Goal: Book appointment/travel/reservation

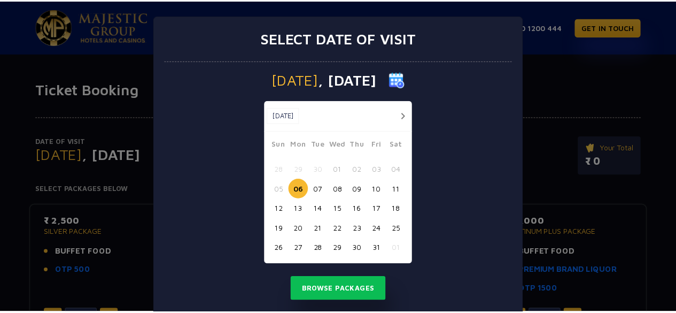
scroll to position [25, 0]
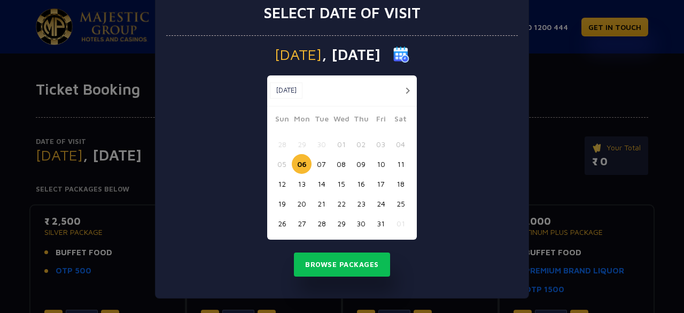
click at [293, 184] on button "13" at bounding box center [302, 184] width 20 height 20
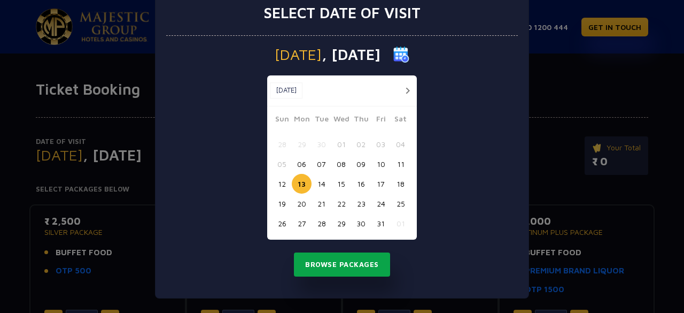
click at [318, 268] on button "Browse Packages" at bounding box center [342, 264] width 96 height 25
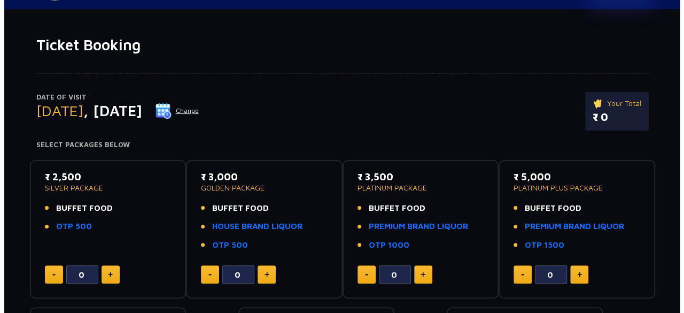
scroll to position [45, 0]
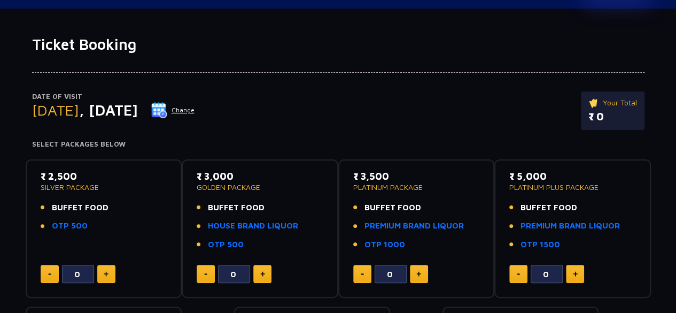
click at [195, 109] on button "Change" at bounding box center [173, 110] width 44 height 17
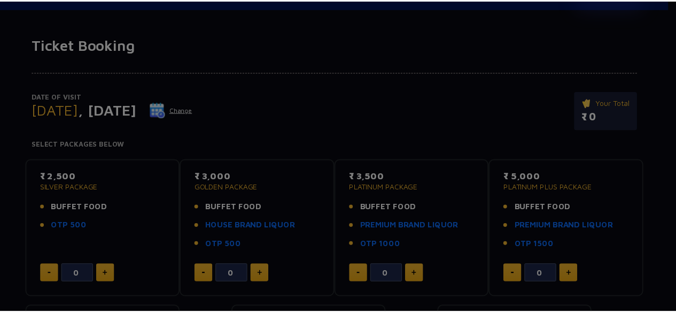
scroll to position [0, 0]
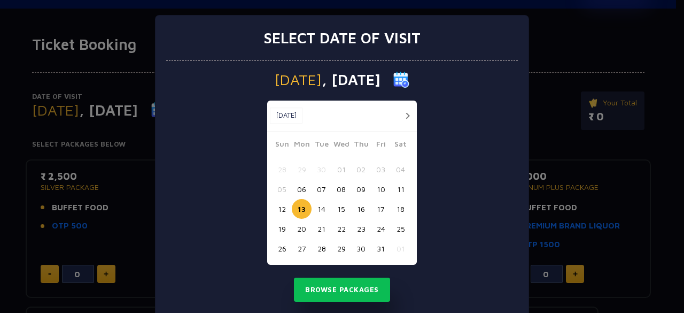
click at [281, 205] on button "12" at bounding box center [282, 209] width 20 height 20
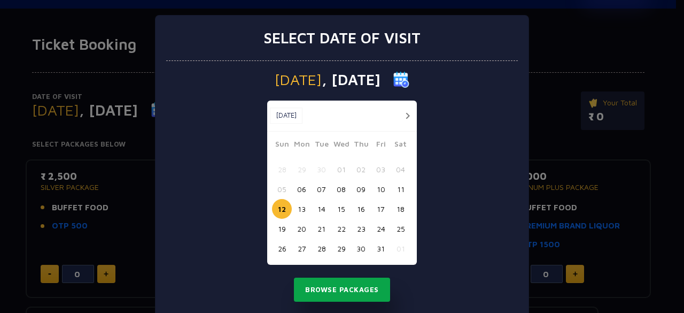
click at [320, 282] on button "Browse Packages" at bounding box center [342, 289] width 96 height 25
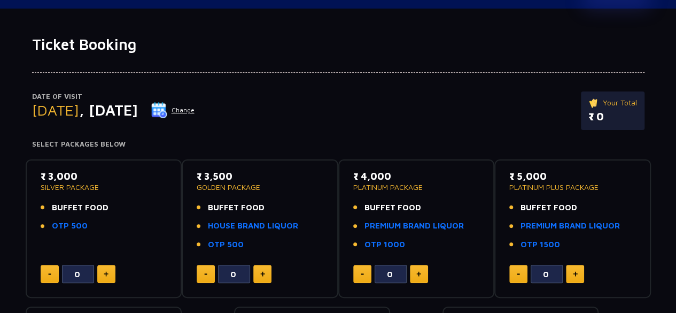
click at [195, 111] on button "Change" at bounding box center [173, 110] width 44 height 17
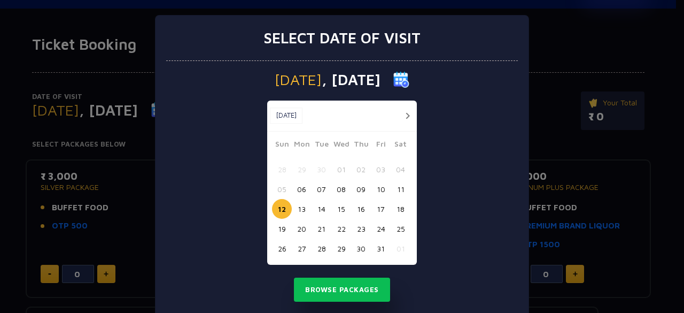
click at [297, 208] on button "13" at bounding box center [302, 209] width 20 height 20
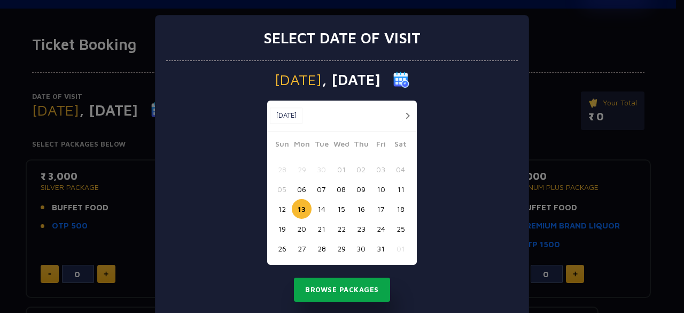
click at [328, 290] on button "Browse Packages" at bounding box center [342, 289] width 96 height 25
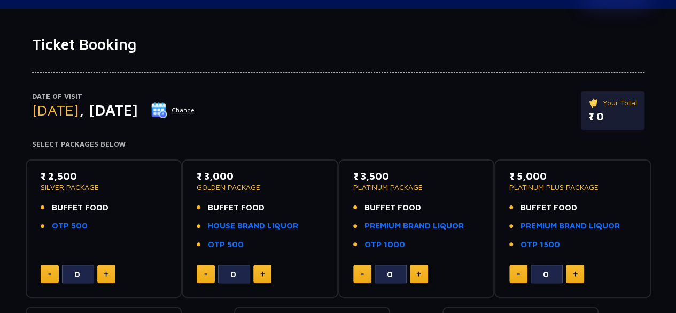
click at [167, 110] on img at bounding box center [159, 110] width 16 height 16
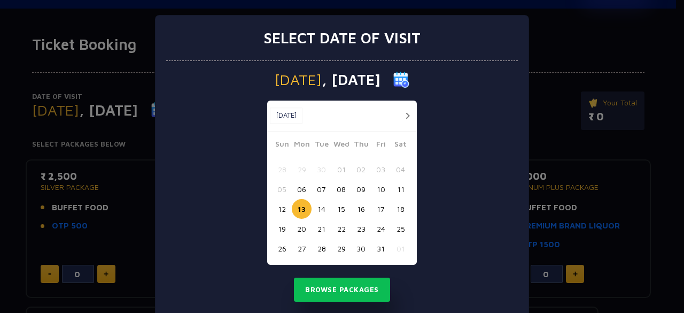
click at [372, 190] on button "10" at bounding box center [381, 189] width 20 height 20
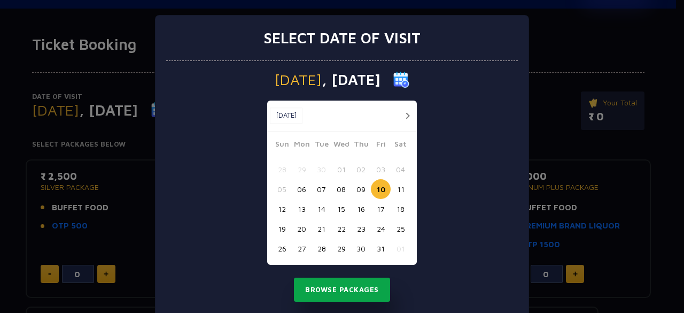
click at [347, 286] on button "Browse Packages" at bounding box center [342, 289] width 96 height 25
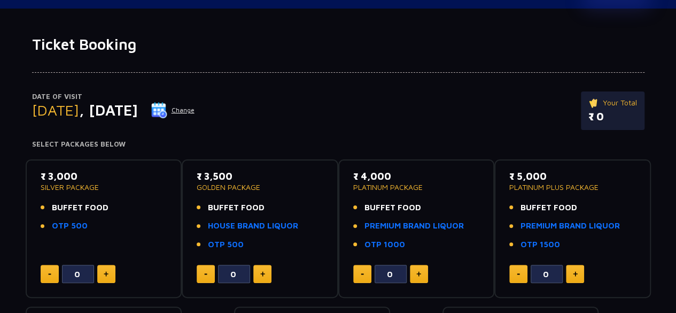
click at [167, 104] on img at bounding box center [159, 110] width 16 height 16
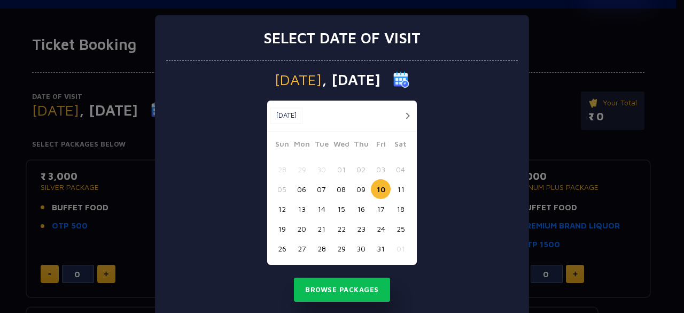
click at [360, 186] on button "09" at bounding box center [361, 189] width 20 height 20
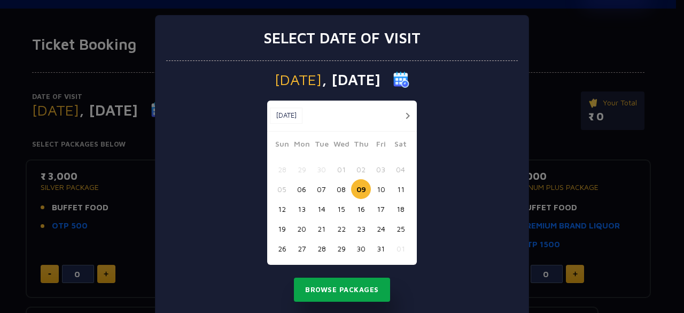
click at [337, 282] on button "Browse Packages" at bounding box center [342, 289] width 96 height 25
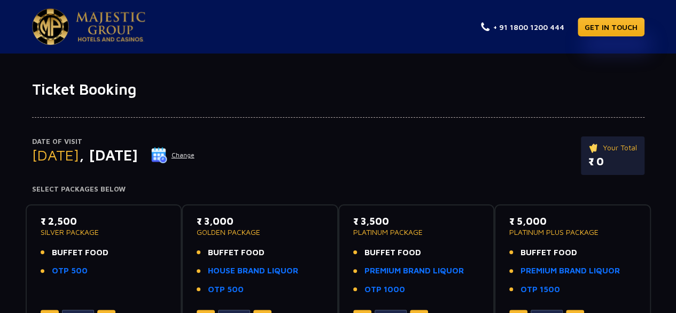
click at [167, 154] on img at bounding box center [159, 155] width 16 height 16
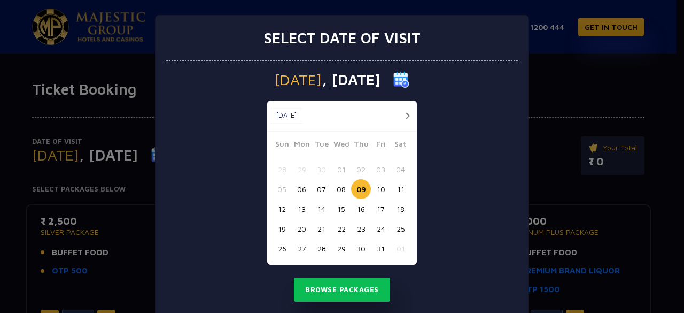
click at [294, 210] on button "13" at bounding box center [302, 209] width 20 height 20
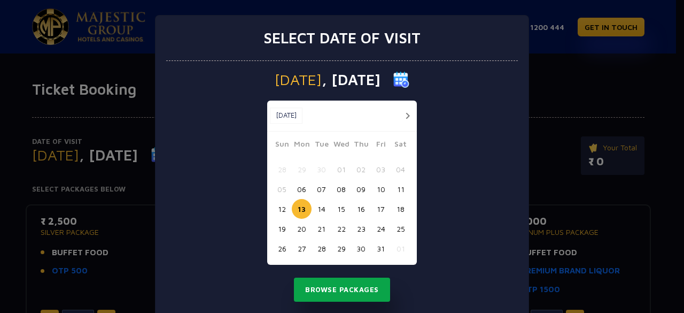
click at [324, 284] on button "Browse Packages" at bounding box center [342, 289] width 96 height 25
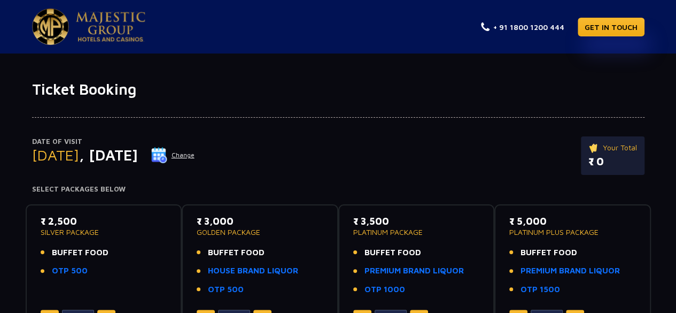
click at [195, 157] on button "Change" at bounding box center [173, 154] width 44 height 17
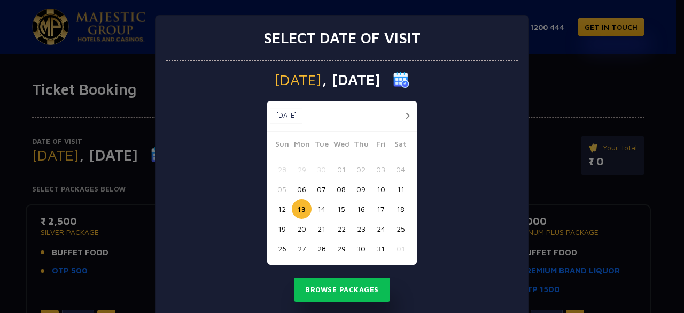
click at [395, 186] on button "11" at bounding box center [401, 189] width 20 height 20
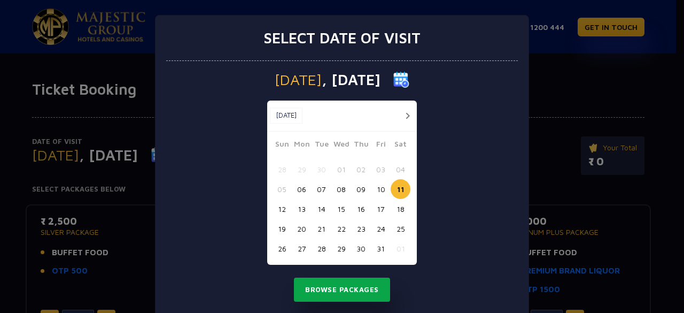
click at [334, 286] on button "Browse Packages" at bounding box center [342, 289] width 96 height 25
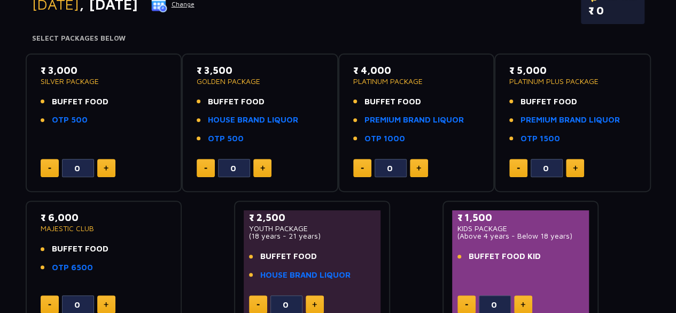
scroll to position [144, 0]
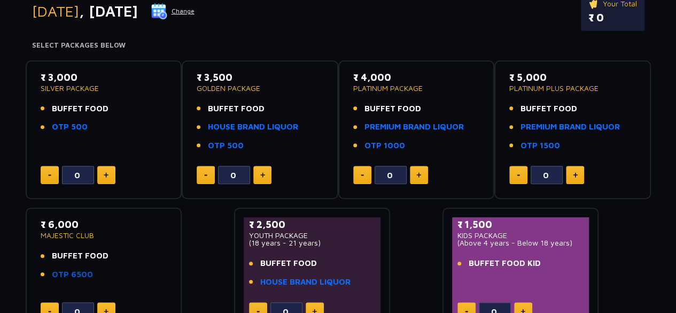
click at [72, 274] on link "OTP 6500" at bounding box center [72, 274] width 41 height 12
click at [71, 131] on link "OTP 500" at bounding box center [70, 127] width 36 height 12
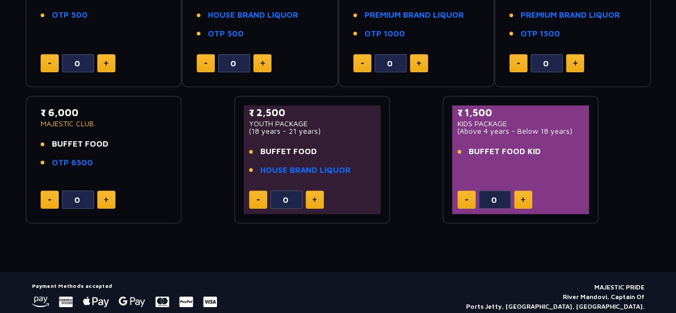
scroll to position [262, 0]
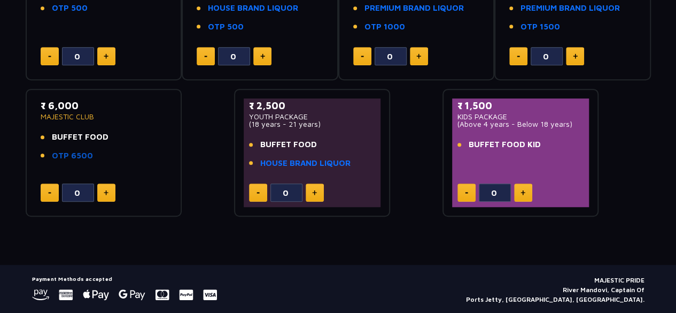
click at [74, 159] on link "OTP 6500" at bounding box center [72, 156] width 41 height 12
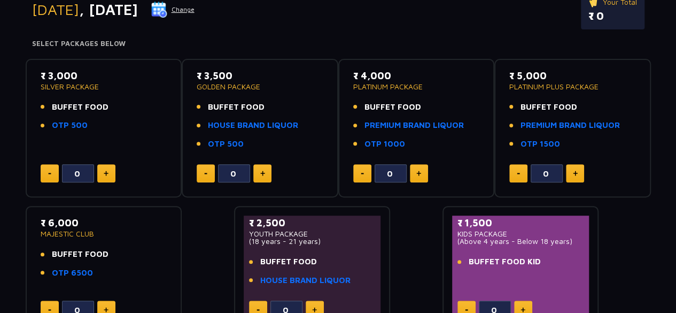
scroll to position [67, 0]
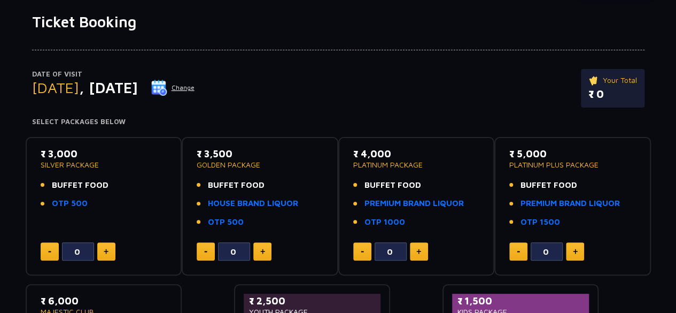
click at [195, 89] on button "Change" at bounding box center [173, 87] width 44 height 17
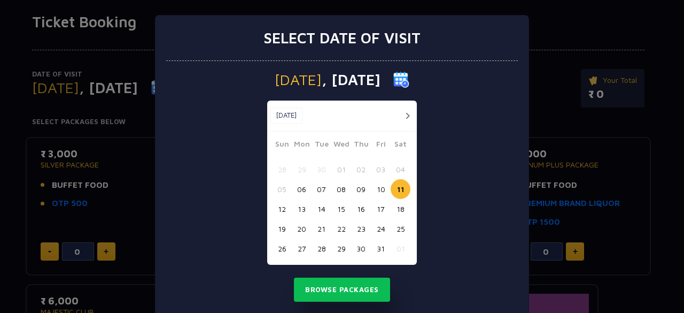
click at [374, 190] on button "10" at bounding box center [381, 189] width 20 height 20
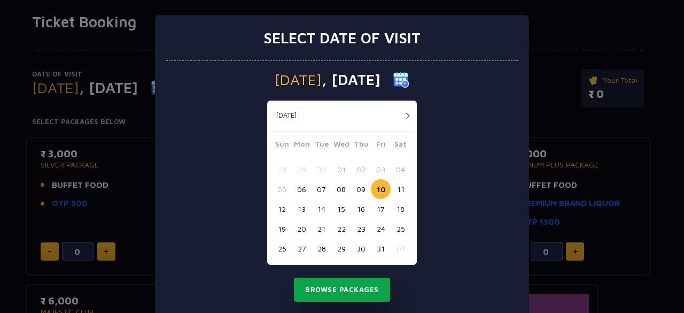
click at [312, 293] on button "Browse Packages" at bounding box center [342, 289] width 96 height 25
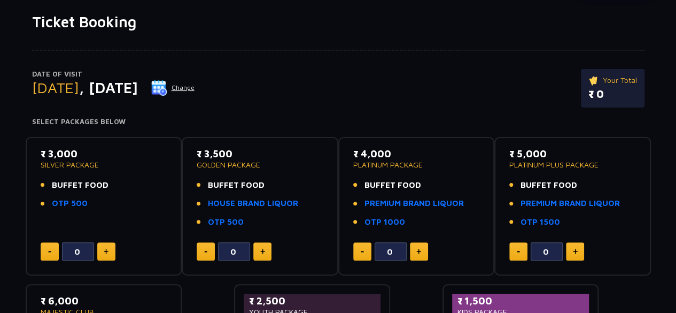
click at [167, 82] on img at bounding box center [159, 88] width 16 height 16
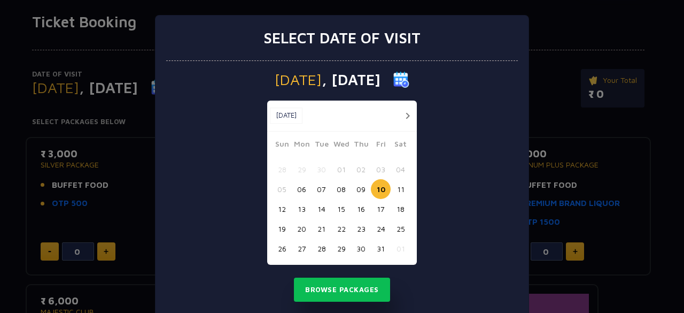
click at [295, 208] on button "13" at bounding box center [302, 209] width 20 height 20
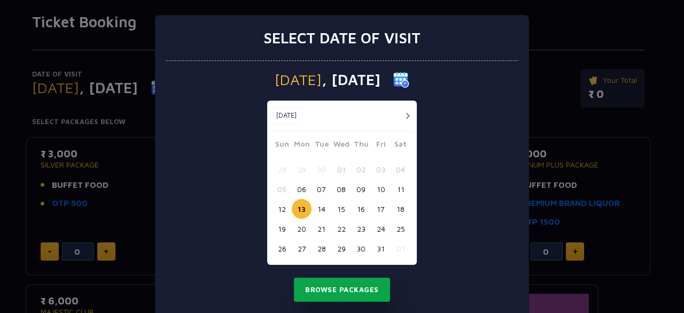
click at [340, 292] on button "Browse Packages" at bounding box center [342, 289] width 96 height 25
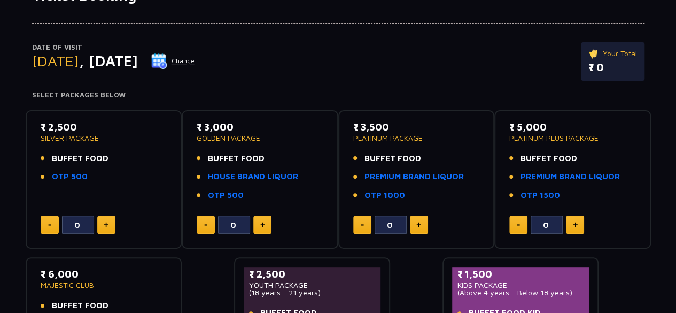
scroll to position [95, 0]
click at [110, 221] on button at bounding box center [106, 224] width 18 height 18
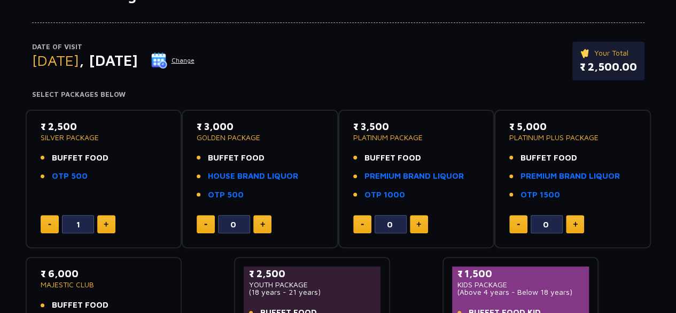
click at [110, 221] on button at bounding box center [106, 224] width 18 height 18
type input "2"
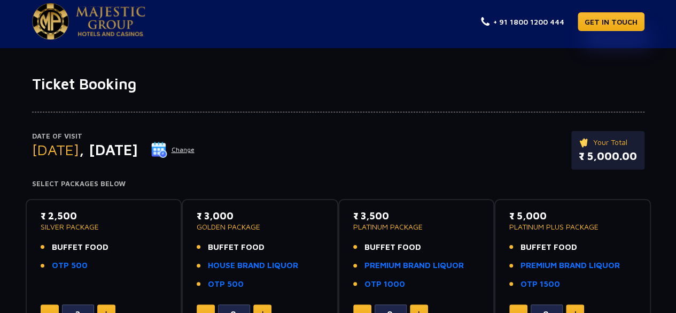
scroll to position [0, 0]
